Goal: Information Seeking & Learning: Understand process/instructions

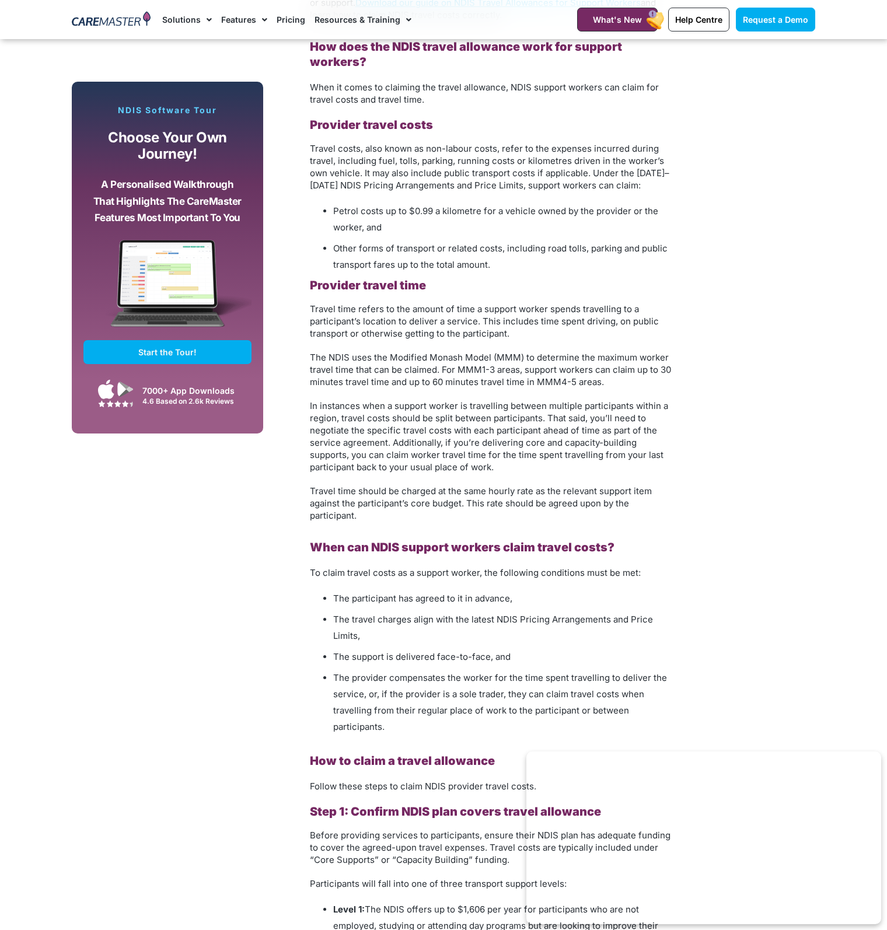
scroll to position [1284, 0]
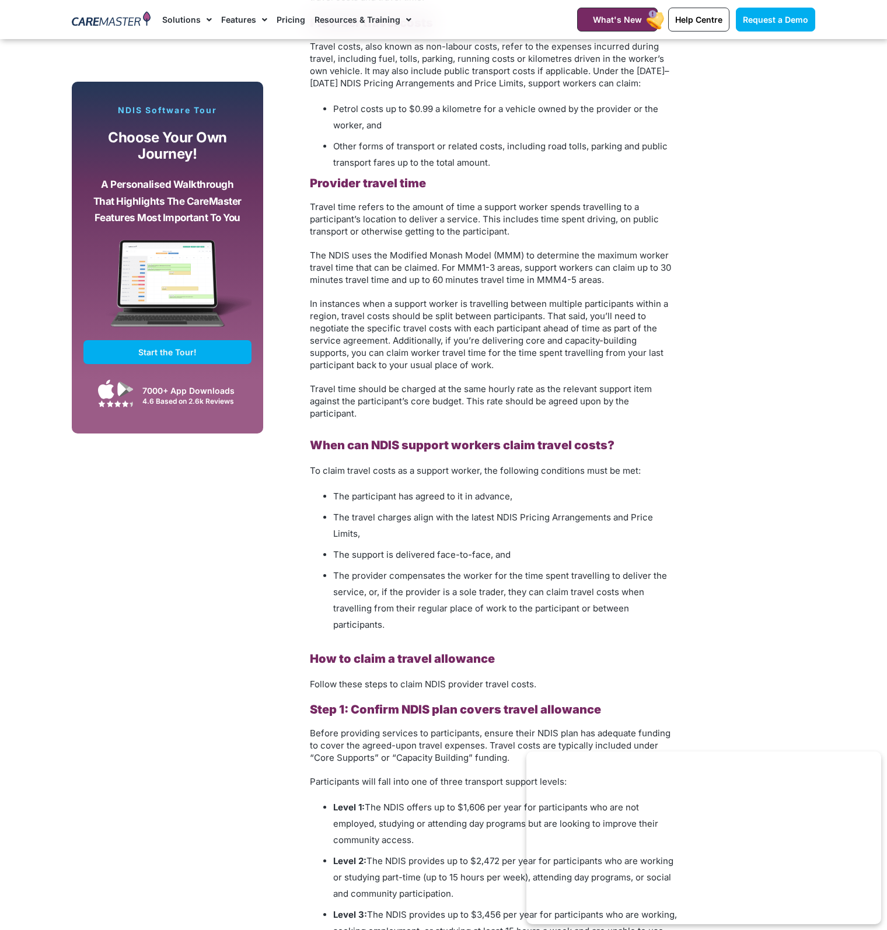
click at [471, 512] on span "The travel charges align with the latest NDIS Pricing Arrangements and Price Li…" at bounding box center [493, 525] width 320 height 27
click at [523, 512] on span "The travel charges align with the latest NDIS Pricing Arrangements and Price Li…" at bounding box center [493, 525] width 320 height 27
click at [502, 549] on span "The support is delivered face-to-face, and" at bounding box center [421, 554] width 177 height 11
click at [520, 571] on span "The provider compensates the worker for the time spent travelling to deliver th…" at bounding box center [500, 600] width 334 height 60
click at [420, 601] on li "The provider compensates the worker for the time spent travelling to deliver th…" at bounding box center [505, 600] width 344 height 65
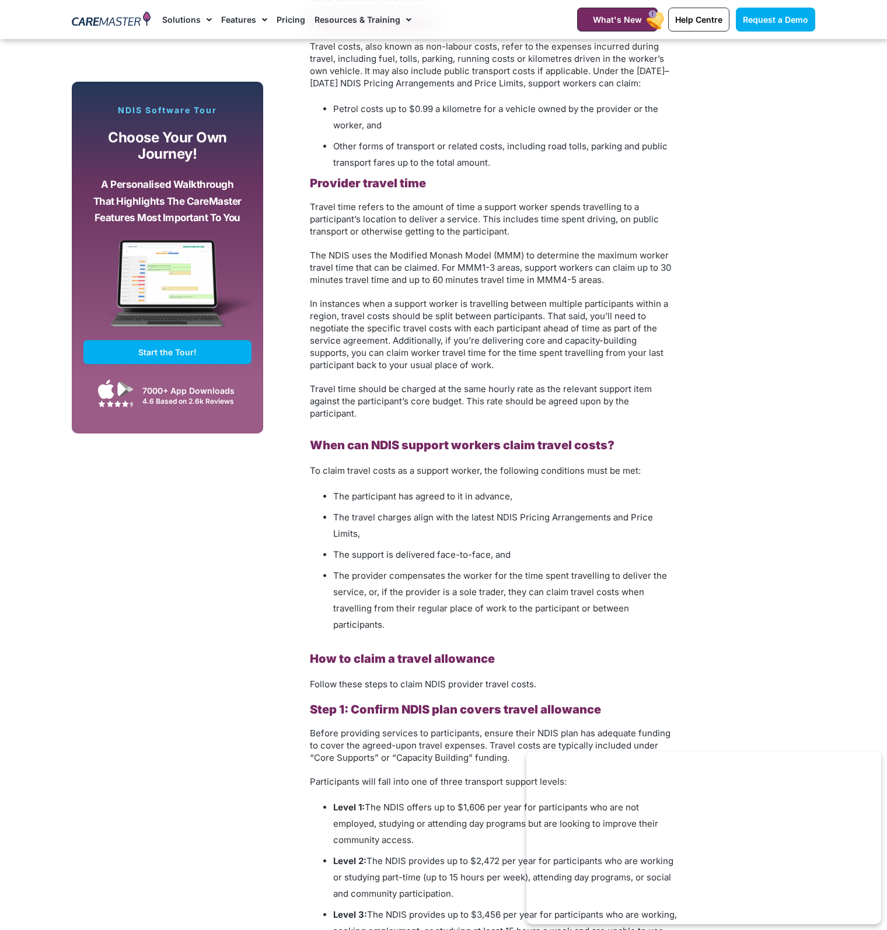
click at [663, 651] on h2 "How to claim a travel allowance" at bounding box center [494, 658] width 368 height 15
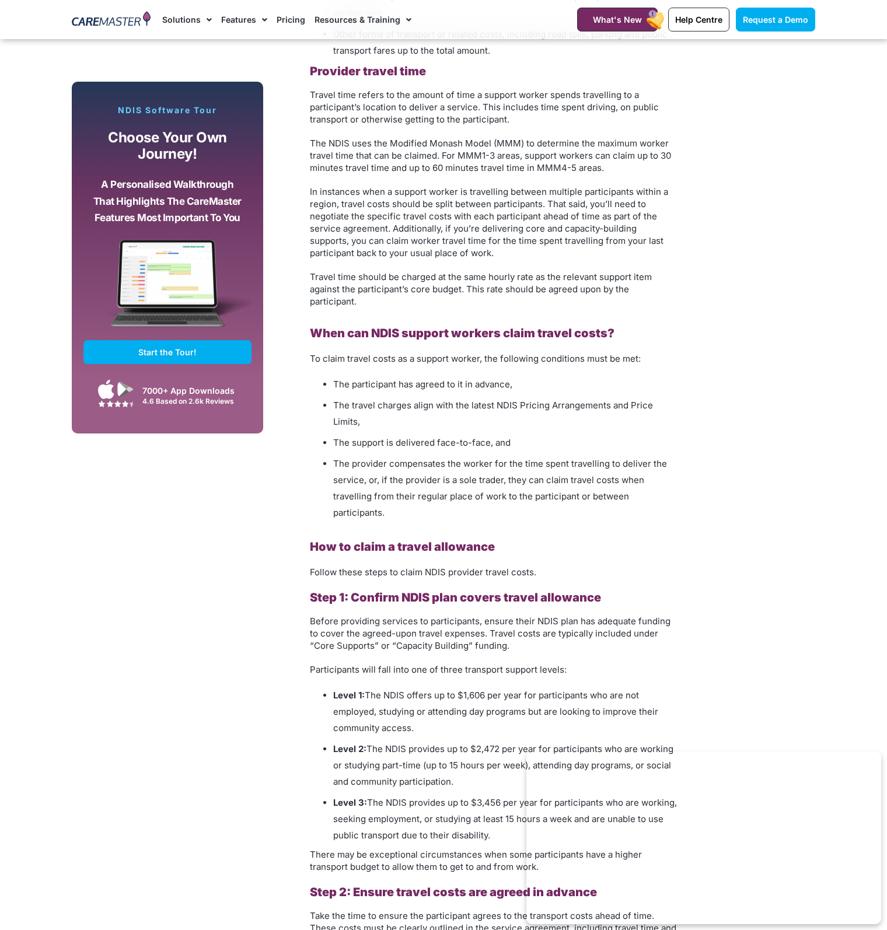
scroll to position [1400, 0]
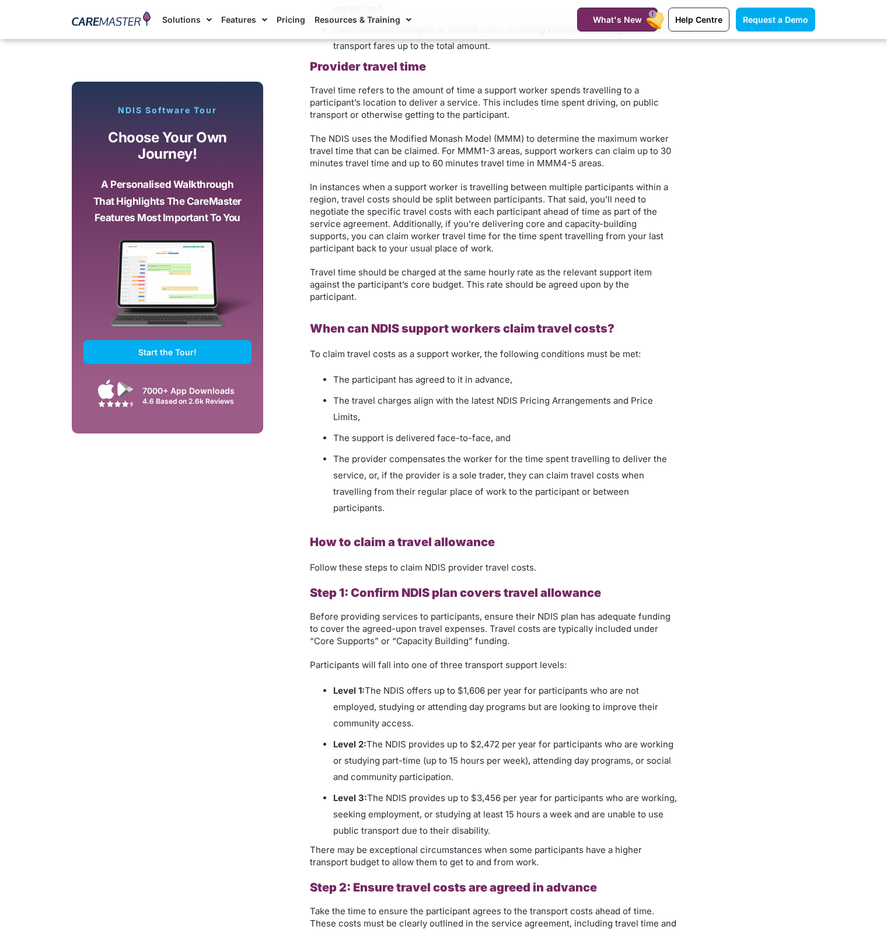
click at [721, 640] on div "Subscribe, Connect, Learn, Grow: Our Monthly Newsletter Delivers Care Industry …" at bounding box center [443, 586] width 755 height 2592
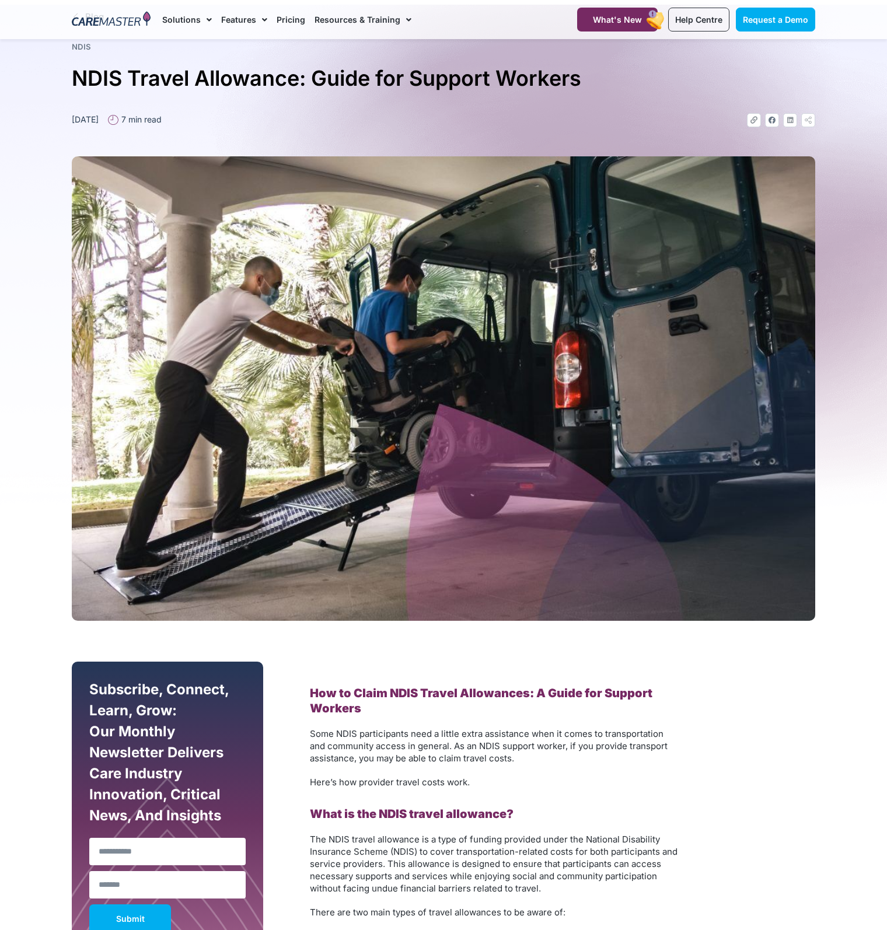
scroll to position [0, 0]
